Goal: Find specific page/section: Find specific page/section

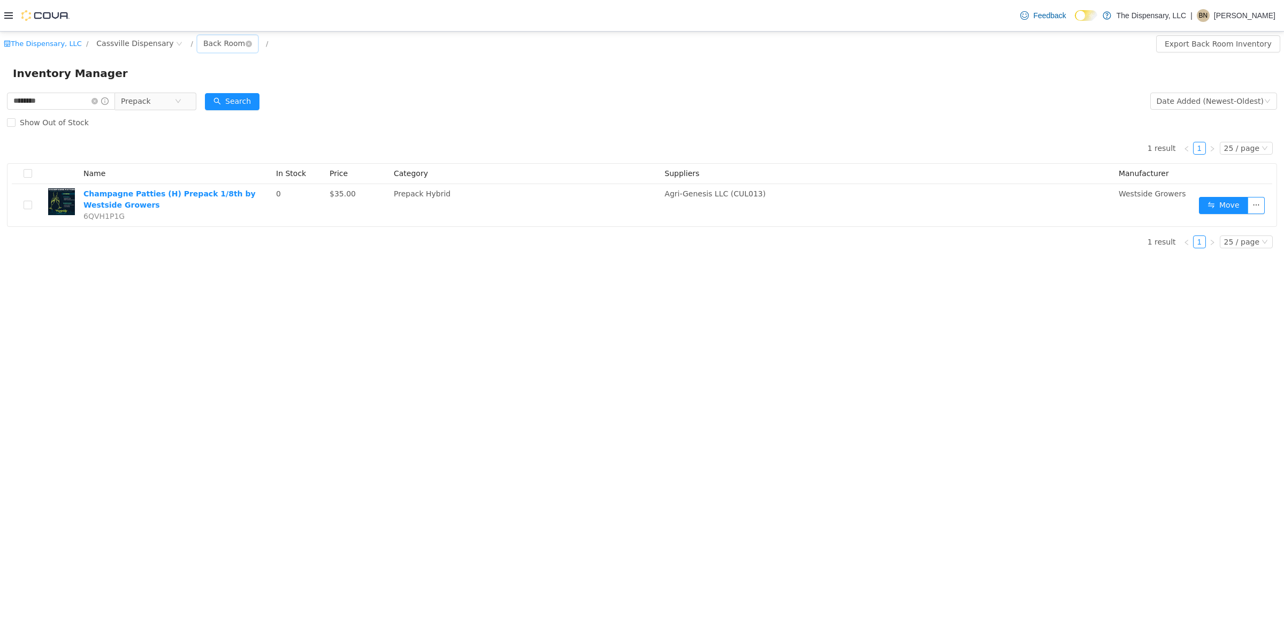
click at [203, 40] on div "Back Room" at bounding box center [224, 43] width 42 height 16
click at [197, 79] on li "Front Room" at bounding box center [210, 82] width 64 height 17
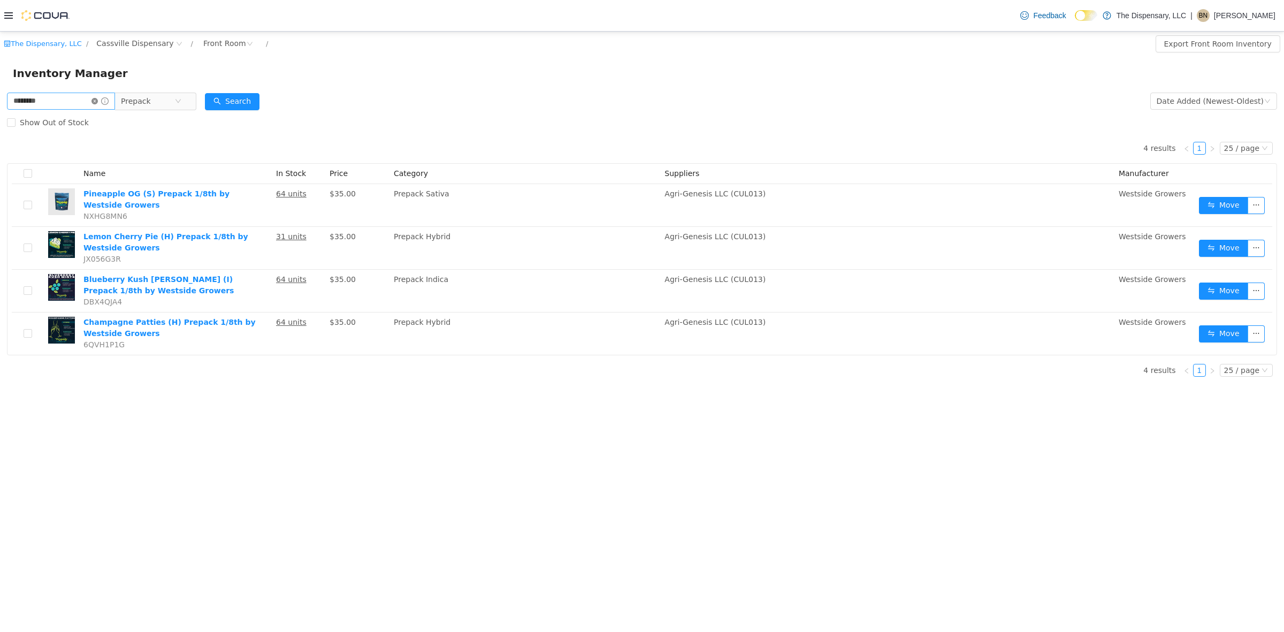
click at [98, 100] on icon "icon: close-circle" at bounding box center [94, 101] width 6 height 6
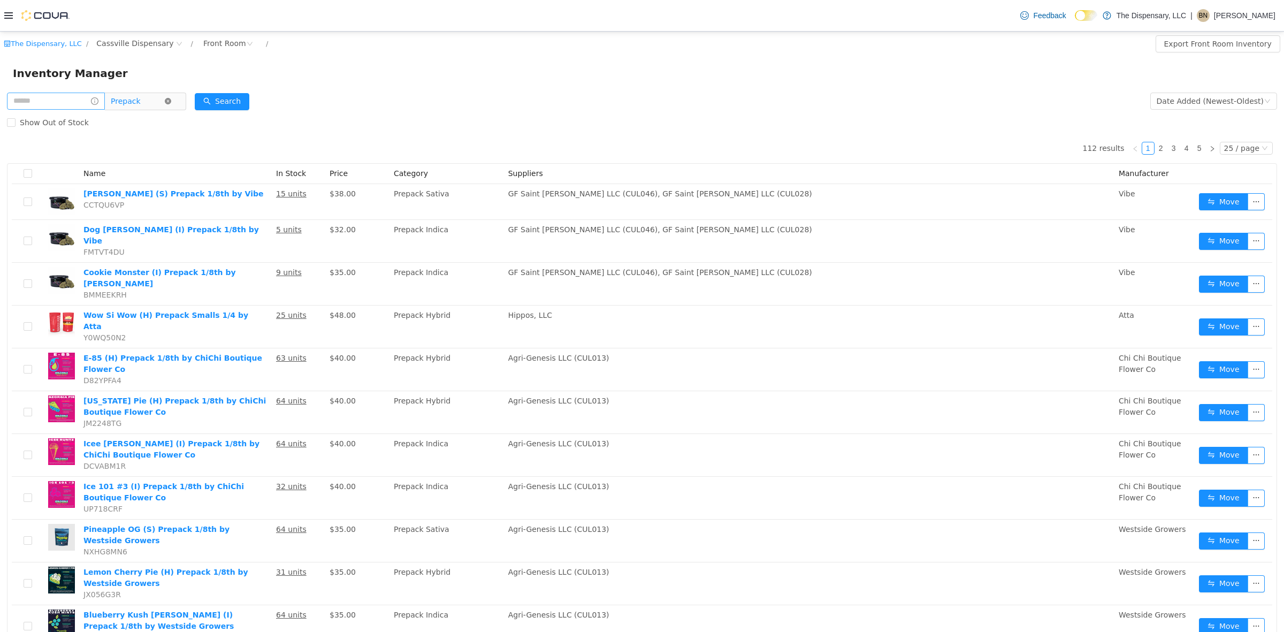
click at [171, 98] on icon "icon: close-circle" at bounding box center [168, 101] width 6 height 6
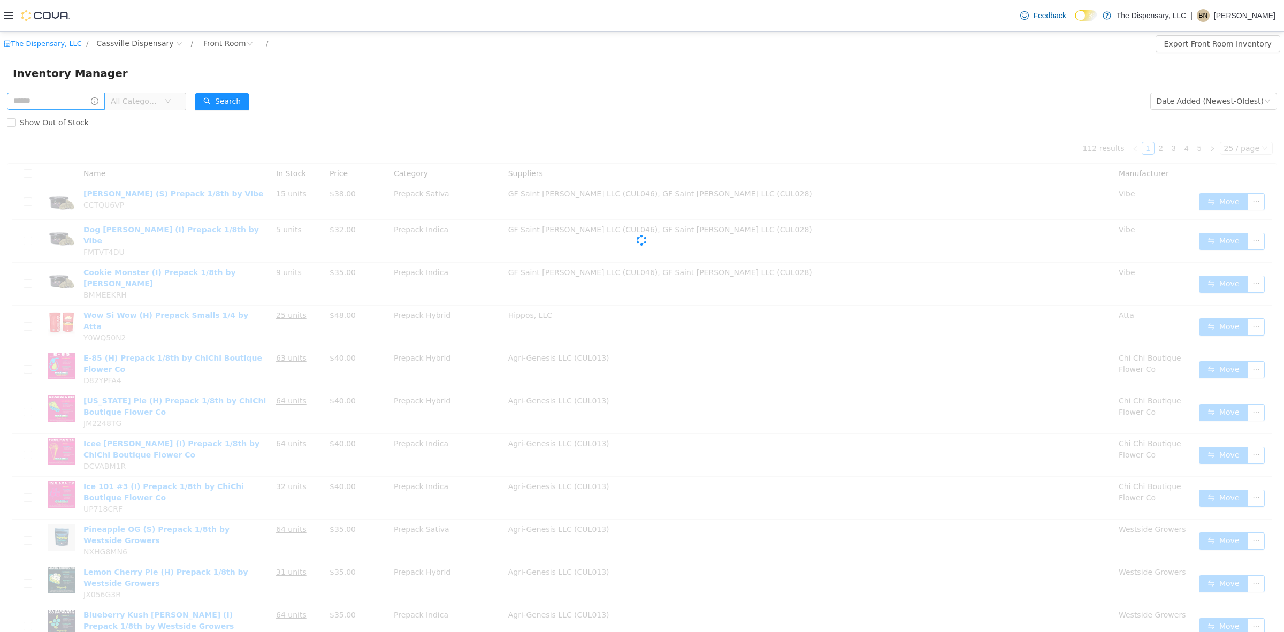
click at [159, 97] on span "All Categories" at bounding box center [135, 101] width 49 height 11
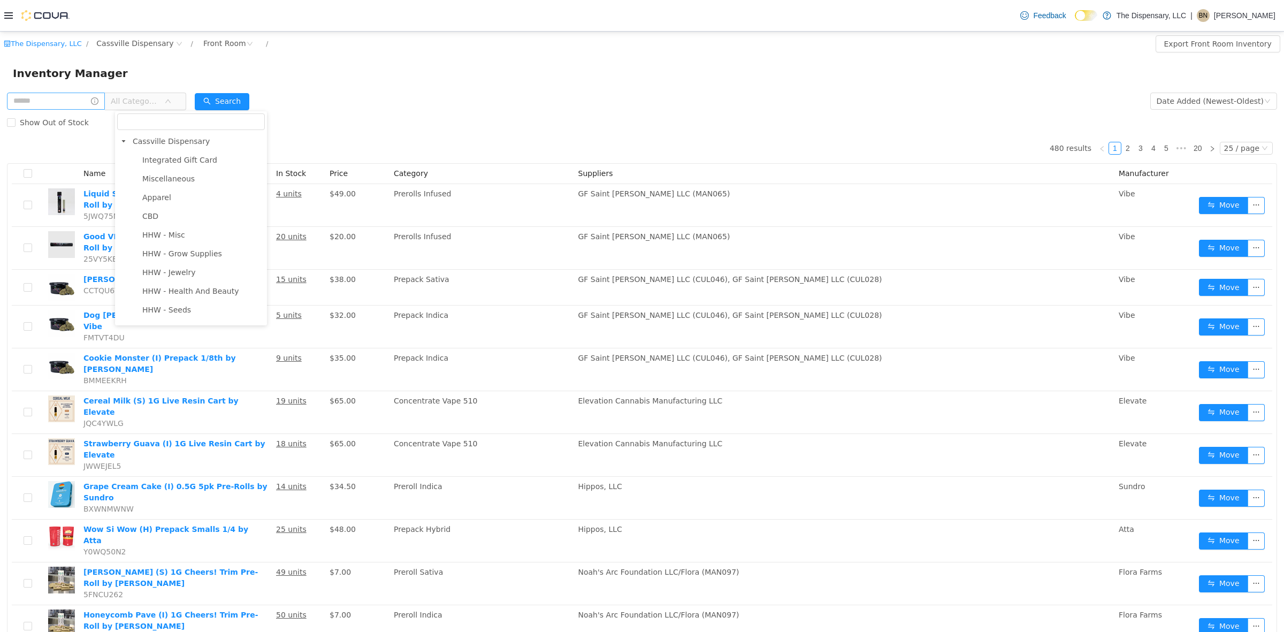
click at [158, 511] on span "Prerolls" at bounding box center [155, 515] width 27 height 9
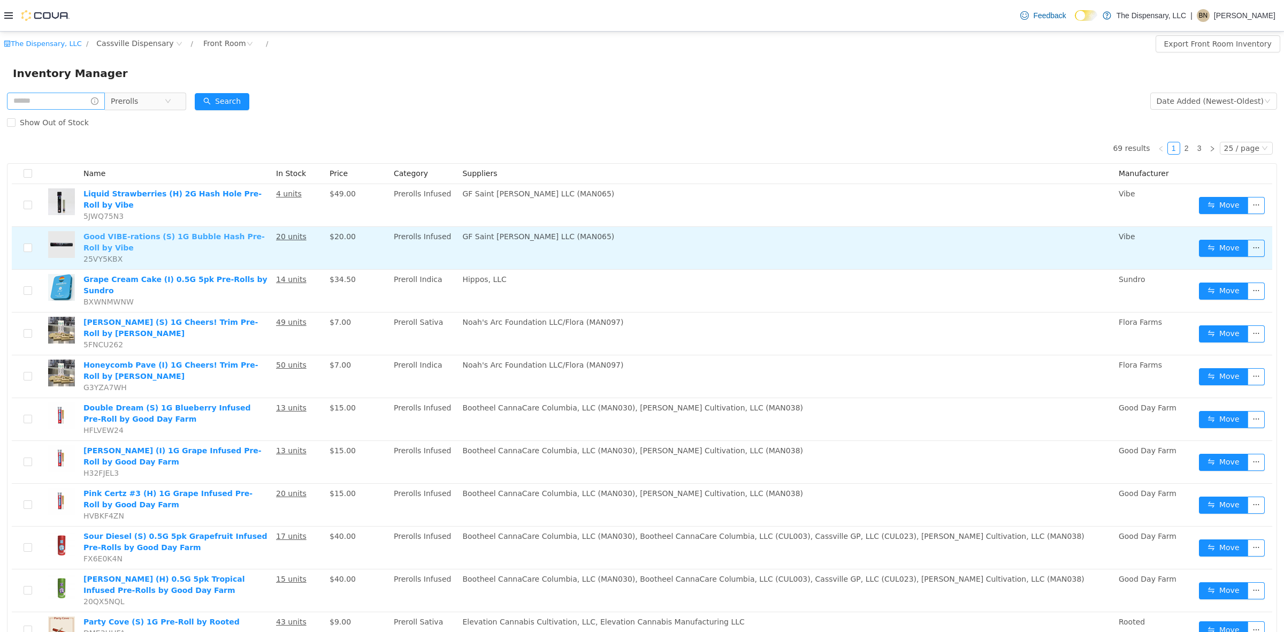
click at [168, 232] on link "Good VIBE-rations (S) 1G Bubble Hash Pre-Roll by Vibe" at bounding box center [173, 242] width 181 height 20
